Goal: Use online tool/utility: Utilize a website feature to perform a specific function

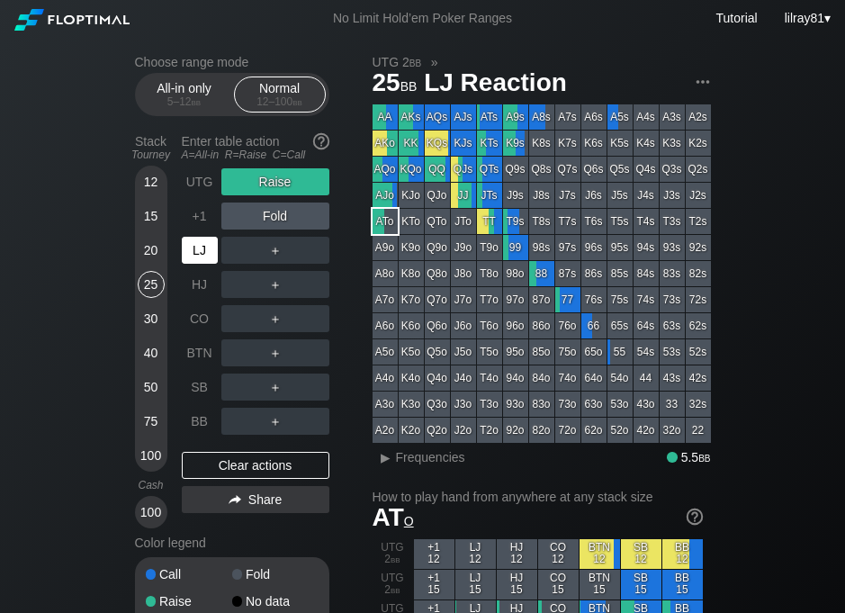
click at [202, 250] on div "LJ" at bounding box center [200, 250] width 36 height 27
click at [270, 249] on div "R ✕" at bounding box center [274, 250] width 35 height 27
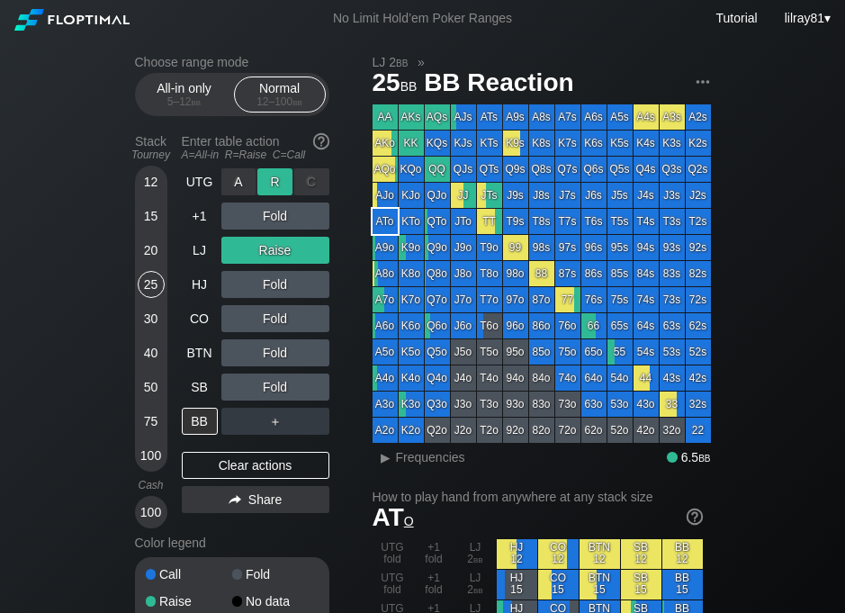
click at [282, 180] on div "R ✕" at bounding box center [274, 181] width 35 height 27
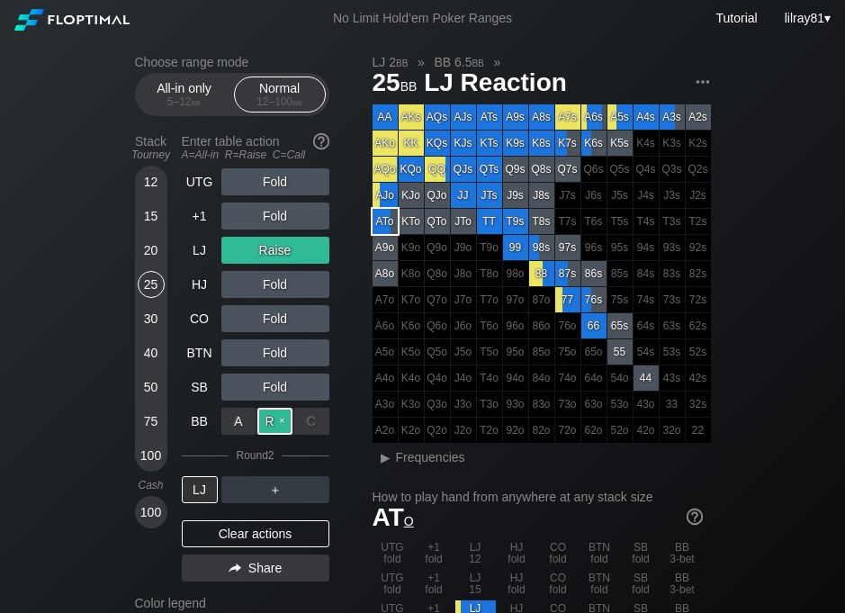
click at [273, 424] on div "R ✕" at bounding box center [274, 421] width 35 height 27
click at [272, 452] on div "Round 2" at bounding box center [255, 455] width 38 height 13
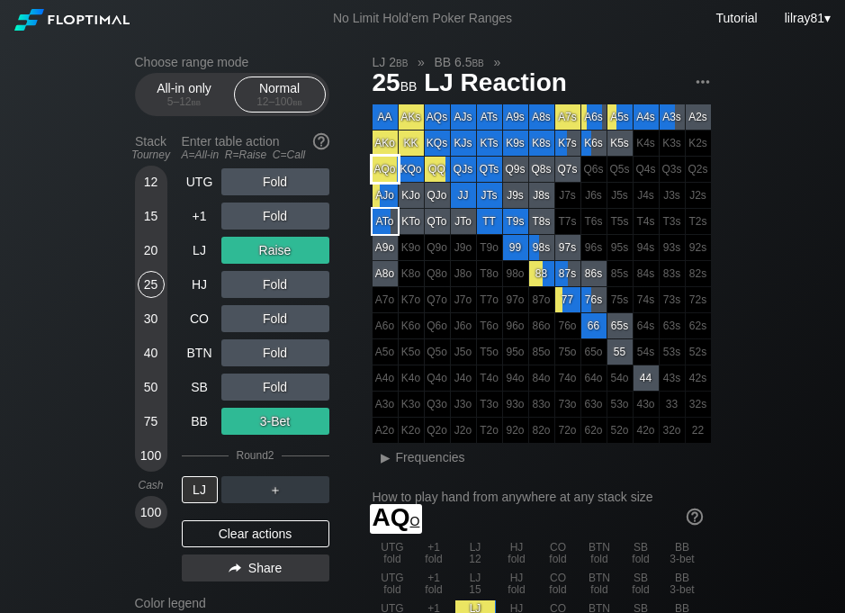
click at [387, 167] on div "AQo" at bounding box center [384, 169] width 25 height 25
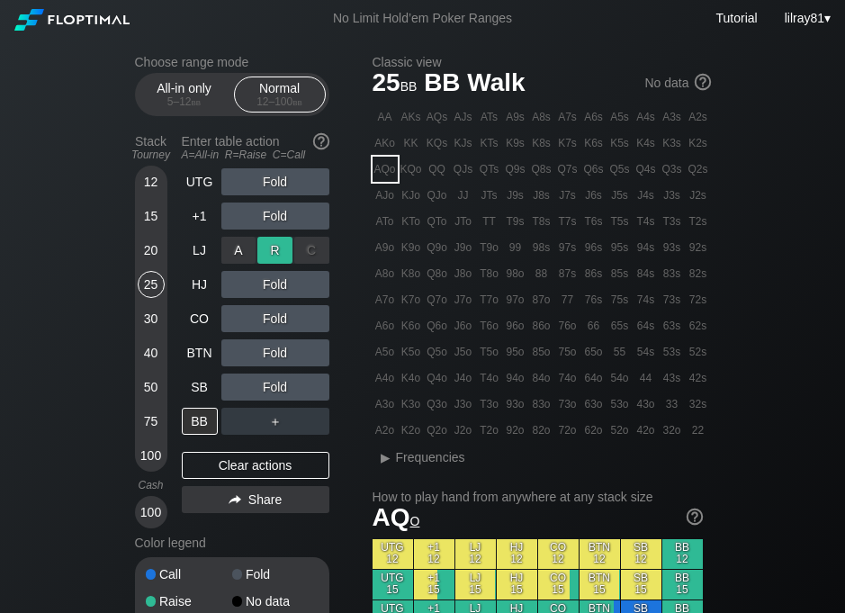
click at [278, 251] on div "R ✕" at bounding box center [274, 250] width 35 height 27
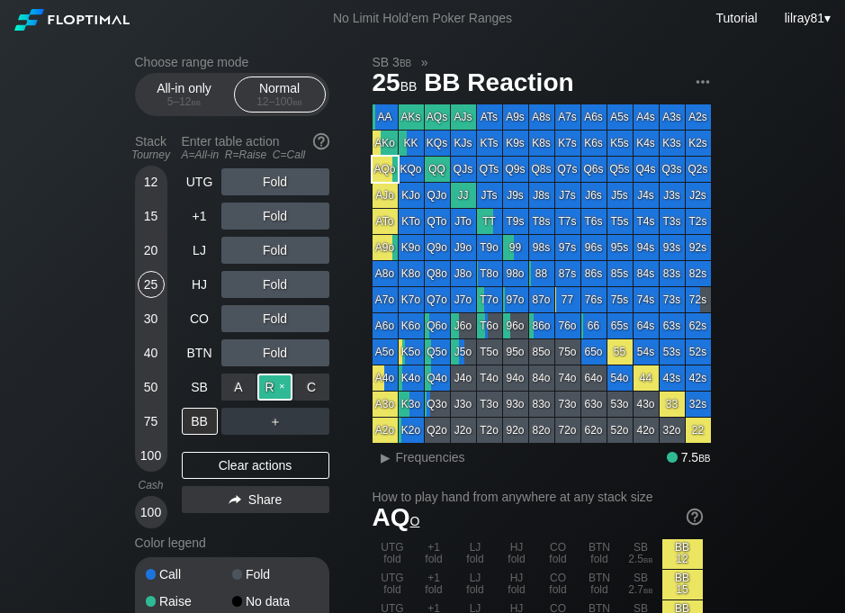
click at [273, 384] on div "R ✕" at bounding box center [274, 386] width 35 height 27
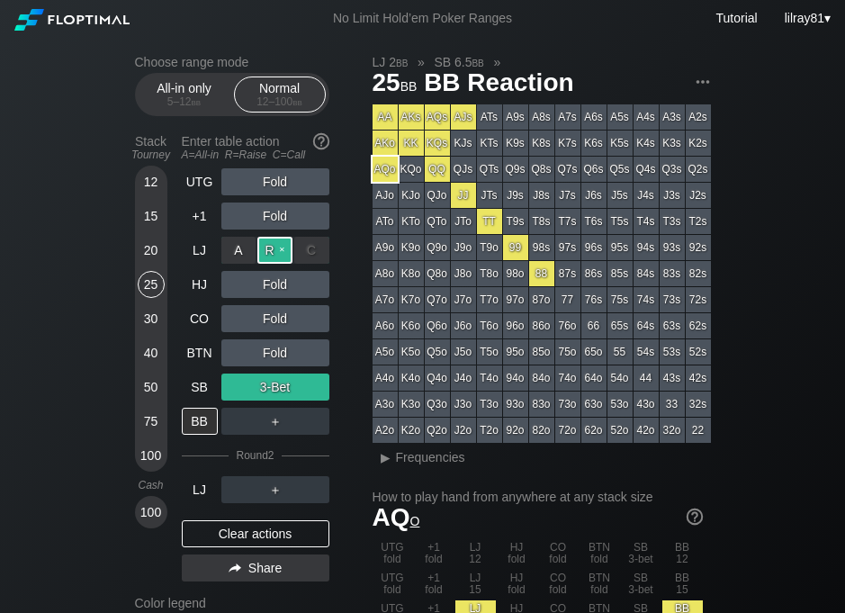
click at [275, 250] on div "R ✕" at bounding box center [274, 250] width 35 height 27
click at [282, 414] on div "R ✕" at bounding box center [274, 421] width 35 height 27
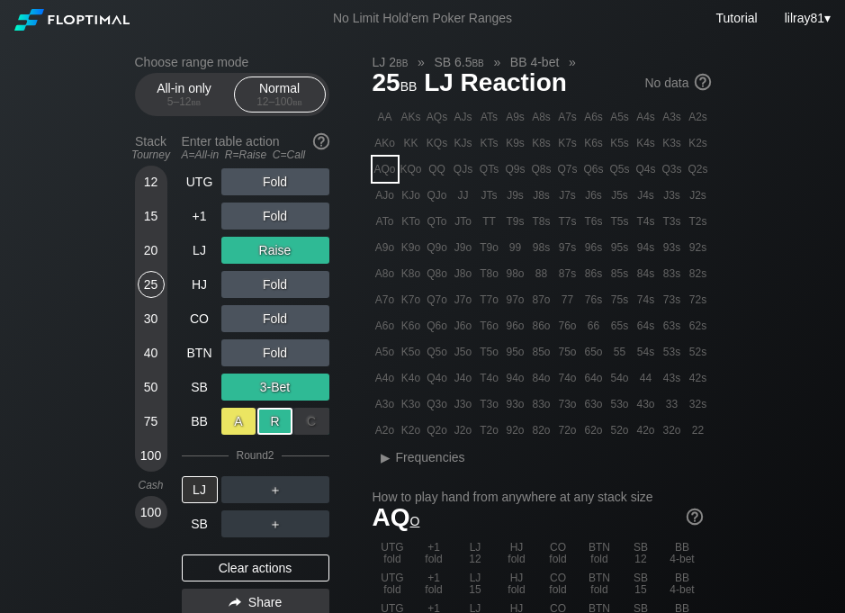
click at [238, 422] on div "A ✕" at bounding box center [238, 421] width 35 height 27
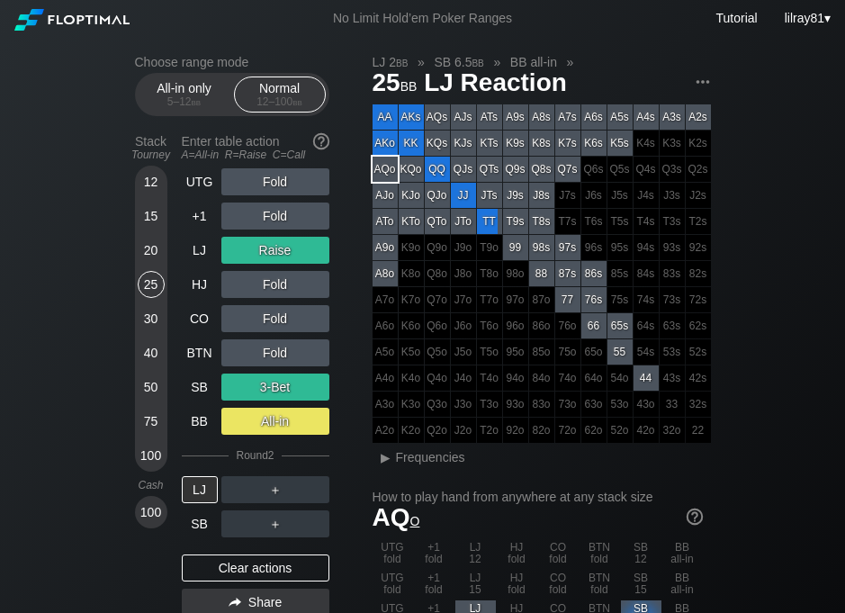
scroll to position [1, 0]
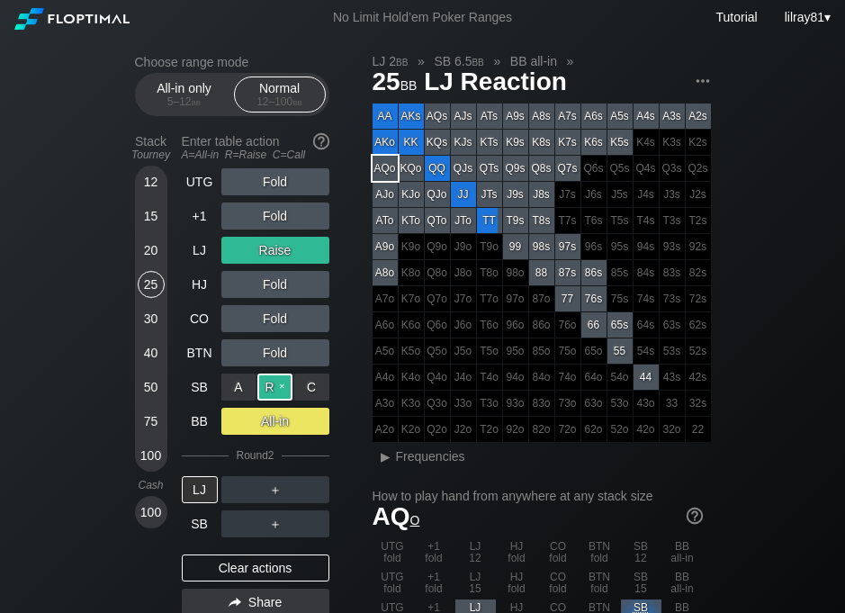
click at [281, 383] on div "R ✕" at bounding box center [274, 386] width 35 height 27
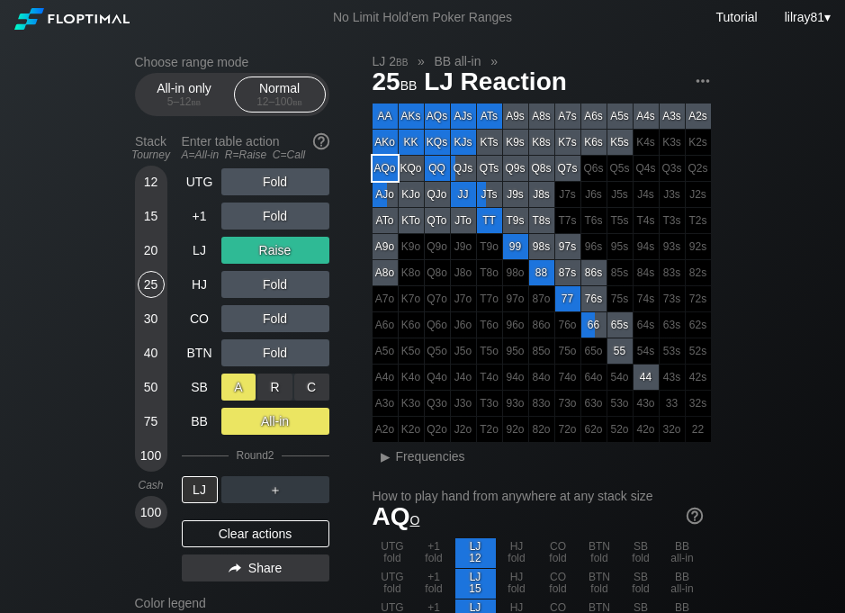
click at [238, 386] on div "A ✕" at bounding box center [238, 386] width 35 height 27
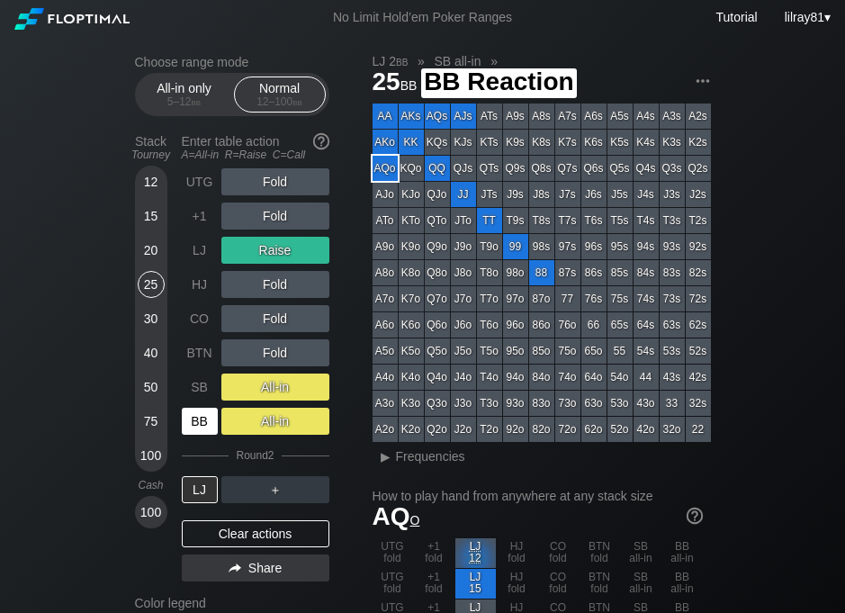
click at [202, 415] on div "BB" at bounding box center [200, 421] width 36 height 27
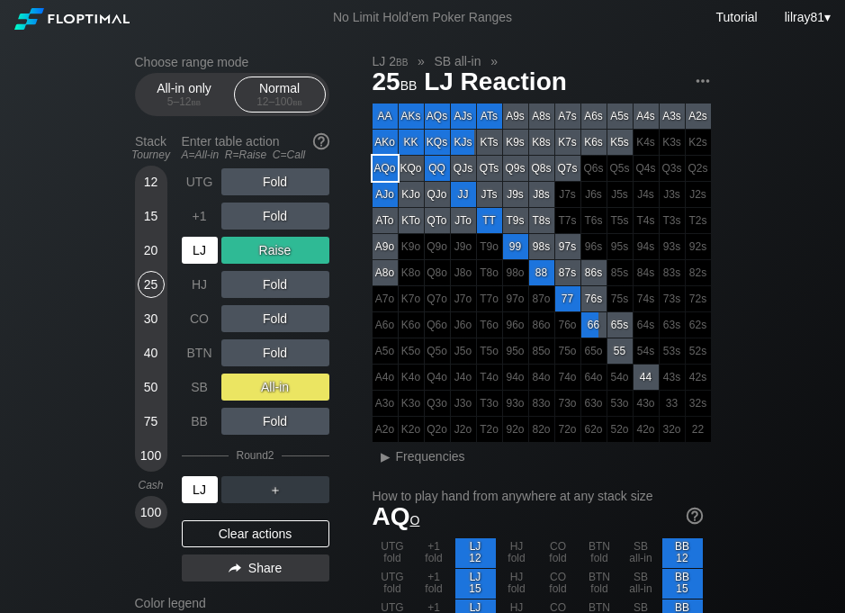
click at [191, 493] on div "LJ" at bounding box center [200, 489] width 36 height 27
click at [186, 492] on div "LJ" at bounding box center [200, 489] width 36 height 27
